Goal: Transaction & Acquisition: Purchase product/service

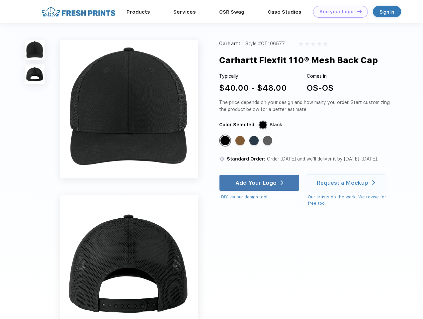
click at [338, 12] on link "Add your Logo Design Tool" at bounding box center [340, 12] width 55 height 12
click at [0, 0] on div "Design Tool" at bounding box center [0, 0] width 0 height 0
click at [356, 11] on link "Add your Logo Design Tool" at bounding box center [340, 12] width 55 height 12
click at [35, 50] on img at bounding box center [35, 50] width 20 height 20
click at [35, 74] on img at bounding box center [35, 74] width 20 height 20
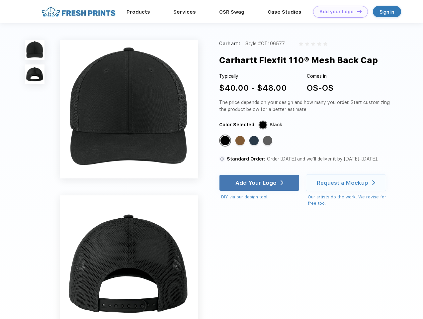
click at [226, 141] on div "Standard Color" at bounding box center [224, 140] width 9 height 9
click at [241, 141] on div "Standard Color" at bounding box center [239, 140] width 9 height 9
click at [255, 141] on div "Standard Color" at bounding box center [253, 140] width 9 height 9
click at [268, 141] on div "Standard Color" at bounding box center [267, 140] width 9 height 9
click at [260, 183] on div "Add Your Logo" at bounding box center [255, 182] width 41 height 7
